Goal: Navigation & Orientation: Go to known website

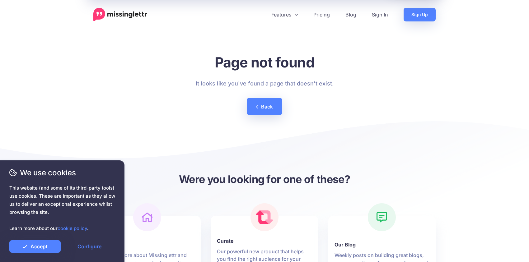
click at [115, 15] on img at bounding box center [120, 15] width 54 height 14
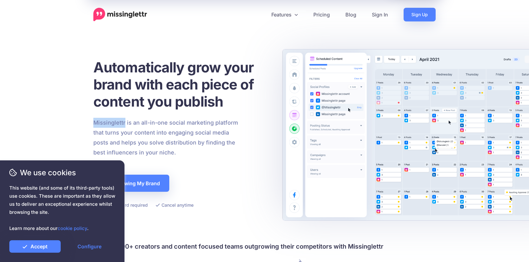
drag, startPoint x: 91, startPoint y: 122, endPoint x: 125, endPoint y: 123, distance: 33.3
click at [125, 123] on div "Missinglettr is an all-in-one social marketing platform that turns your content…" at bounding box center [166, 138] width 154 height 40
copy p "Missinglettr"
